Goal: Task Accomplishment & Management: Use online tool/utility

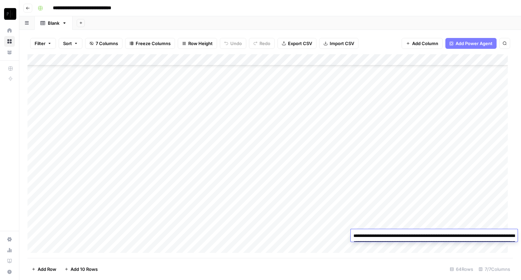
scroll to position [562, 0]
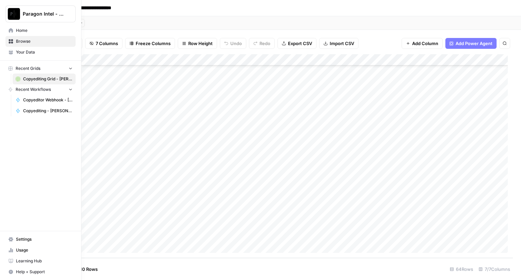
click at [28, 31] on span "Home" at bounding box center [44, 30] width 57 height 6
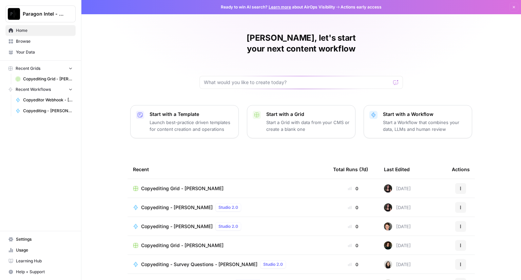
click at [191, 185] on span "Copyediting Grid - [PERSON_NAME]" at bounding box center [182, 188] width 82 height 7
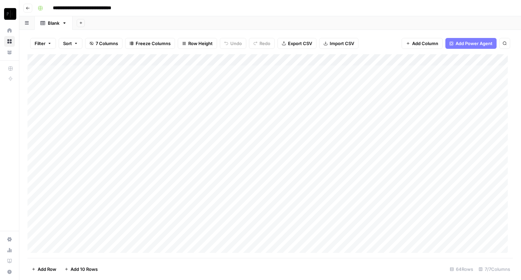
click at [25, 7] on button "Go back" at bounding box center [27, 8] width 9 height 9
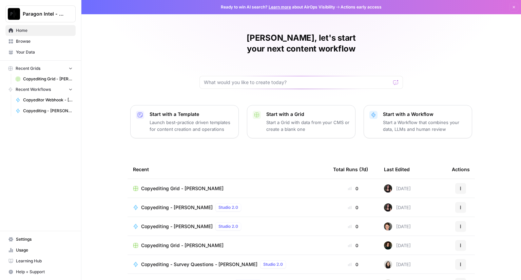
click at [186, 204] on span "Copyediting - [PERSON_NAME]" at bounding box center [177, 207] width 72 height 7
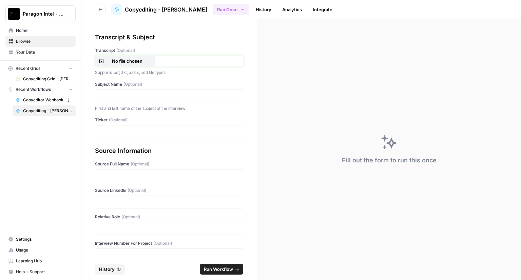
click at [137, 60] on p "No file chosen" at bounding box center [126, 61] width 43 height 7
click at [127, 97] on p at bounding box center [168, 96] width 139 height 7
click at [102, 133] on p at bounding box center [168, 131] width 139 height 7
click at [105, 177] on p at bounding box center [168, 175] width 139 height 7
click at [107, 201] on p at bounding box center [168, 202] width 139 height 7
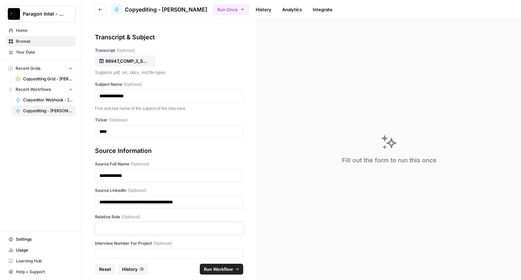
click at [109, 229] on p at bounding box center [168, 228] width 139 height 7
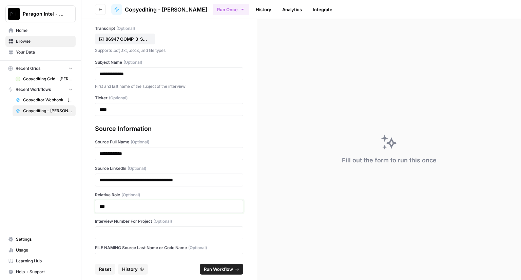
scroll to position [34, 0]
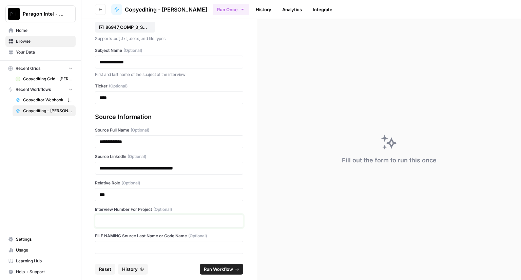
click at [122, 220] on p at bounding box center [168, 221] width 139 height 7
click at [206, 270] on span "Run Workflow" at bounding box center [218, 269] width 29 height 7
